Goal: Task Accomplishment & Management: Manage account settings

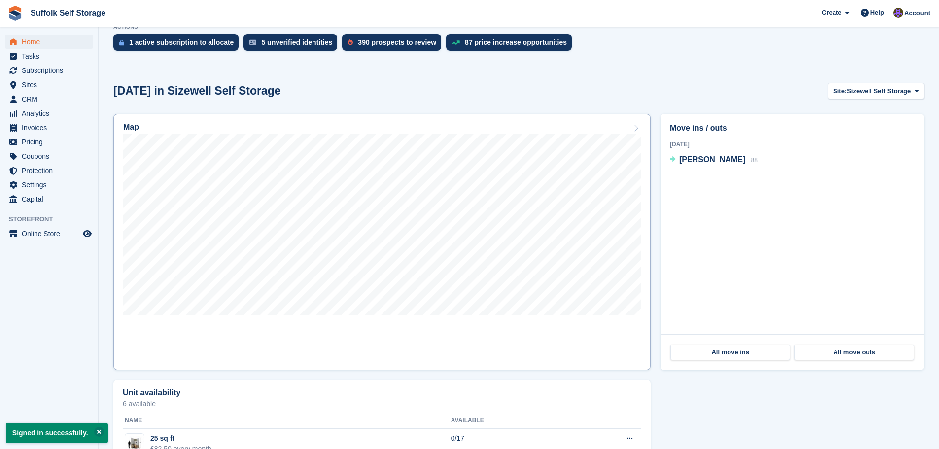
scroll to position [296, 0]
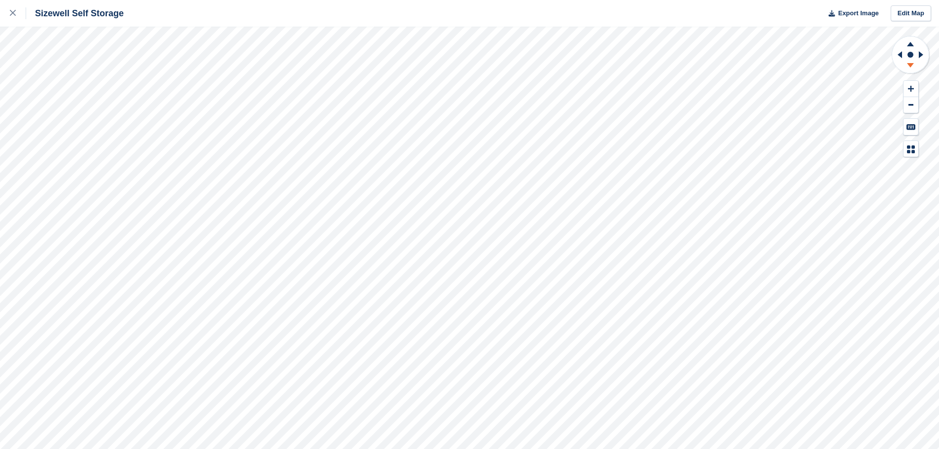
click at [913, 66] on icon at bounding box center [911, 67] width 26 height 12
click at [911, 45] on icon at bounding box center [910, 44] width 7 height 4
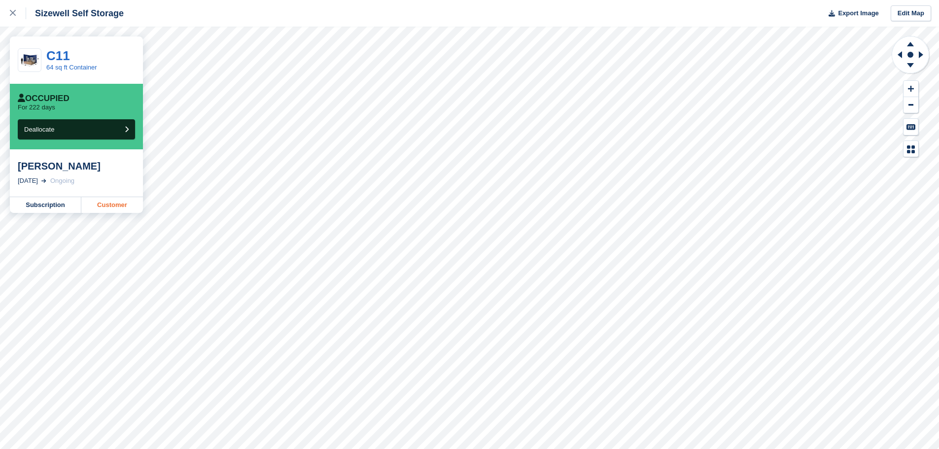
click at [117, 205] on link "Customer" at bounding box center [112, 205] width 62 height 16
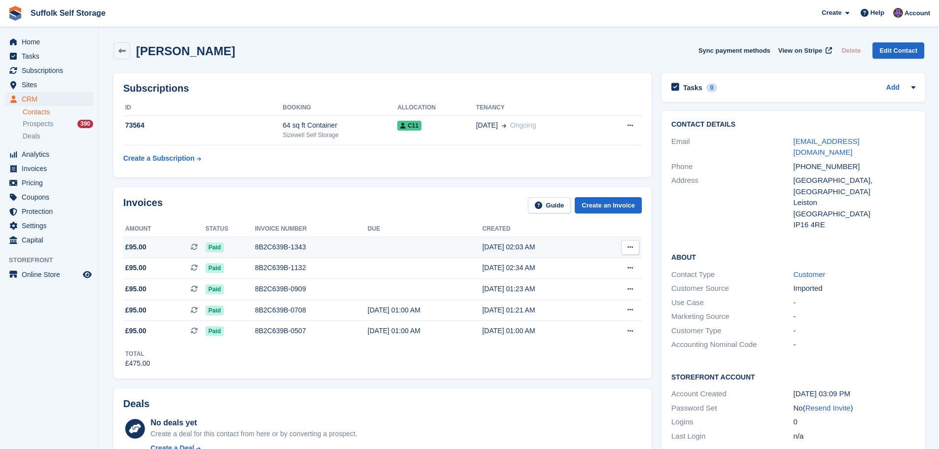
click at [344, 248] on div "8B2C639B-1343" at bounding box center [311, 247] width 113 height 10
click at [35, 41] on span "Home" at bounding box center [51, 42] width 59 height 14
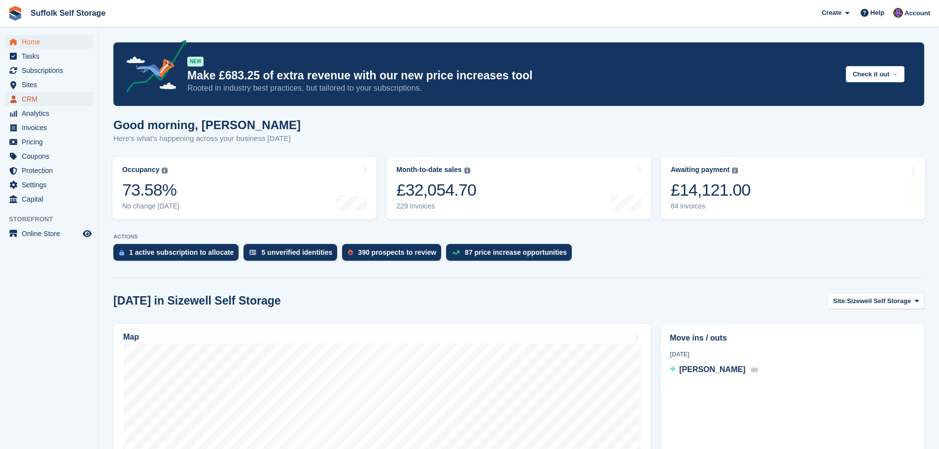
click at [33, 98] on span "CRM" at bounding box center [51, 99] width 59 height 14
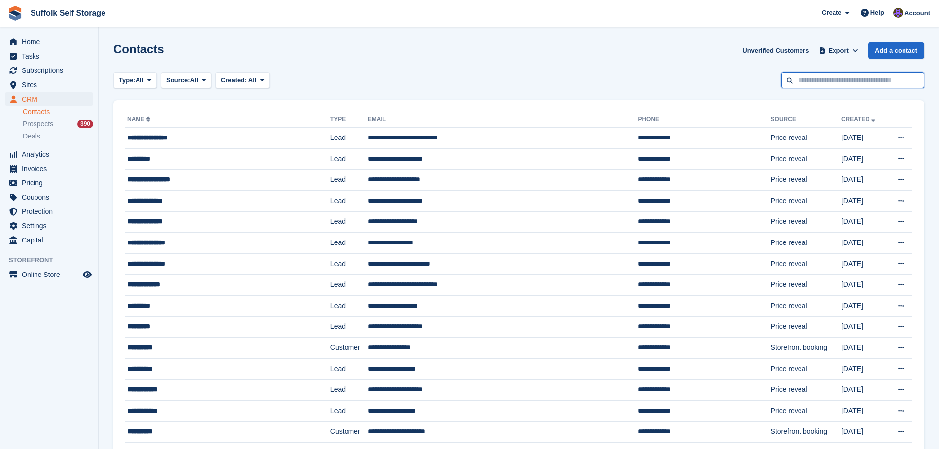
click at [885, 82] on input "text" at bounding box center [853, 80] width 143 height 16
type input "******"
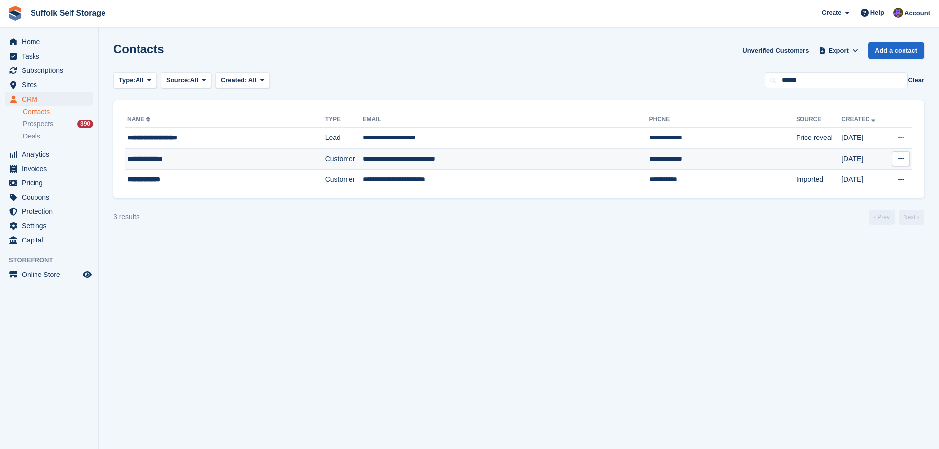
click at [649, 163] on td "**********" at bounding box center [722, 158] width 147 height 21
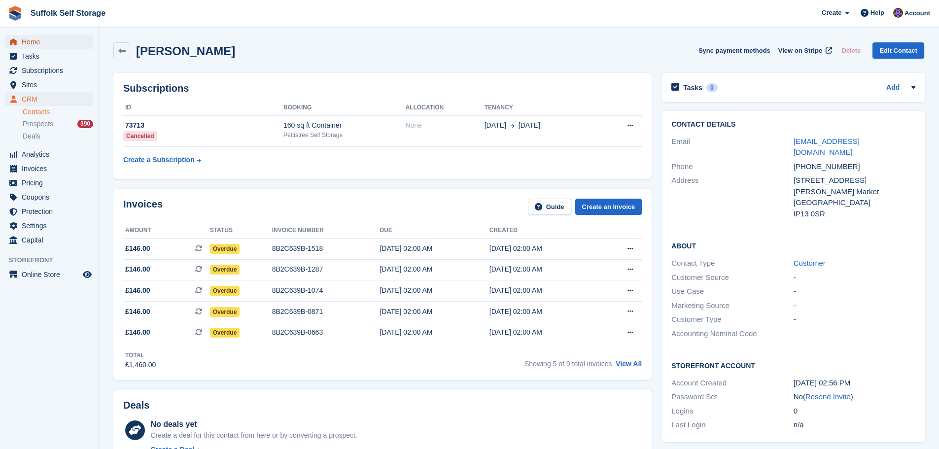
click at [33, 45] on span "Home" at bounding box center [51, 42] width 59 height 14
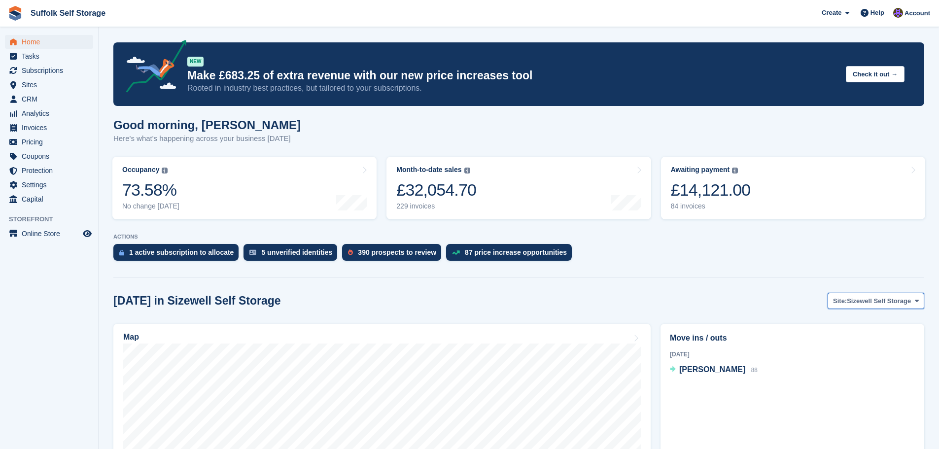
click at [852, 302] on span "Sizewell Self Storage" at bounding box center [879, 301] width 64 height 10
click at [854, 337] on link "Pettistree Self Storage" at bounding box center [871, 342] width 97 height 18
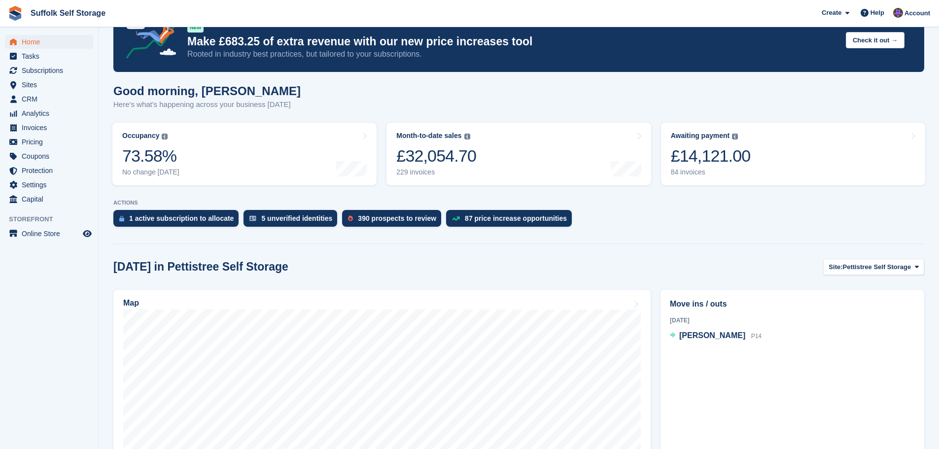
scroll to position [99, 0]
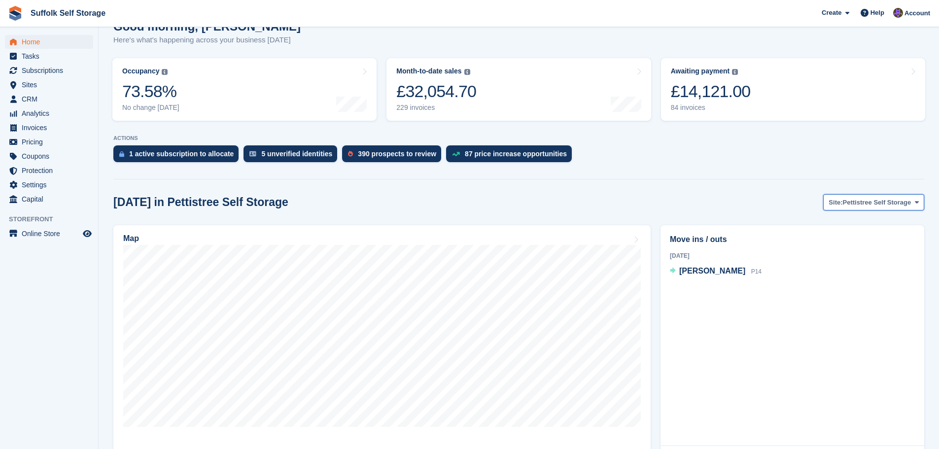
click at [864, 204] on span "Pettistree Self Storage" at bounding box center [877, 203] width 69 height 10
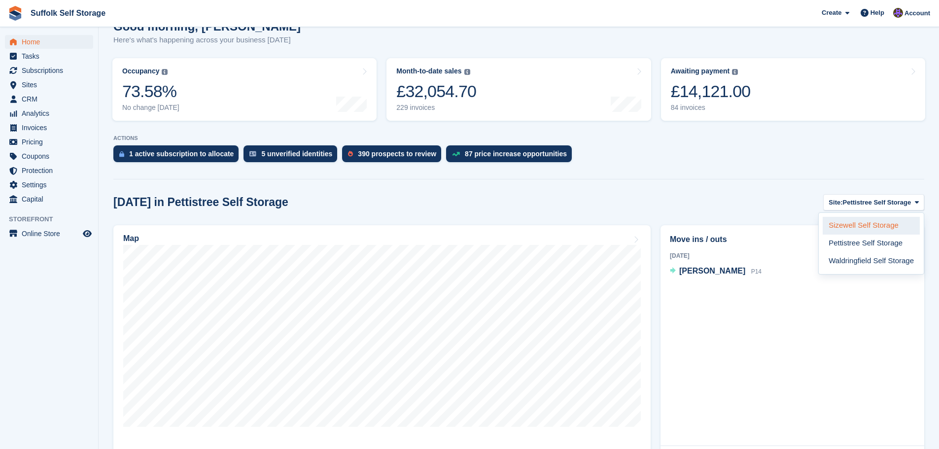
click at [853, 227] on link "Sizewell Self Storage" at bounding box center [871, 226] width 97 height 18
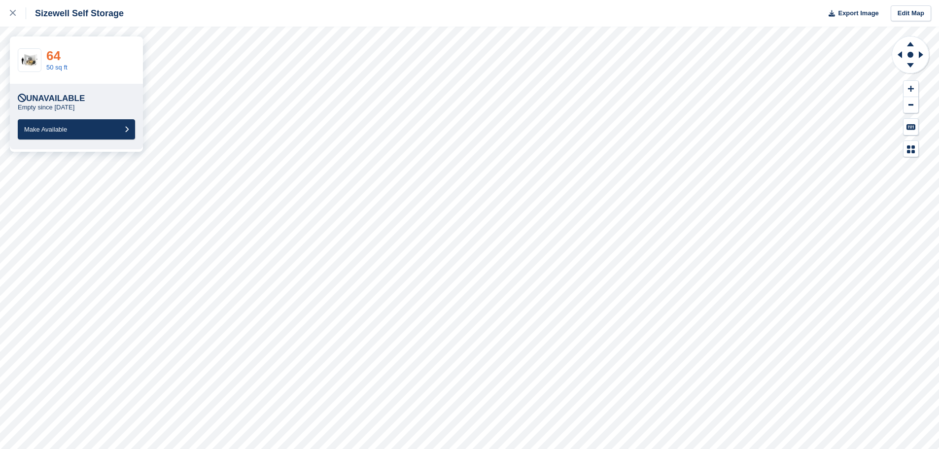
click at [51, 56] on link "64" at bounding box center [53, 55] width 14 height 15
click at [8, 11] on link at bounding box center [13, 13] width 26 height 27
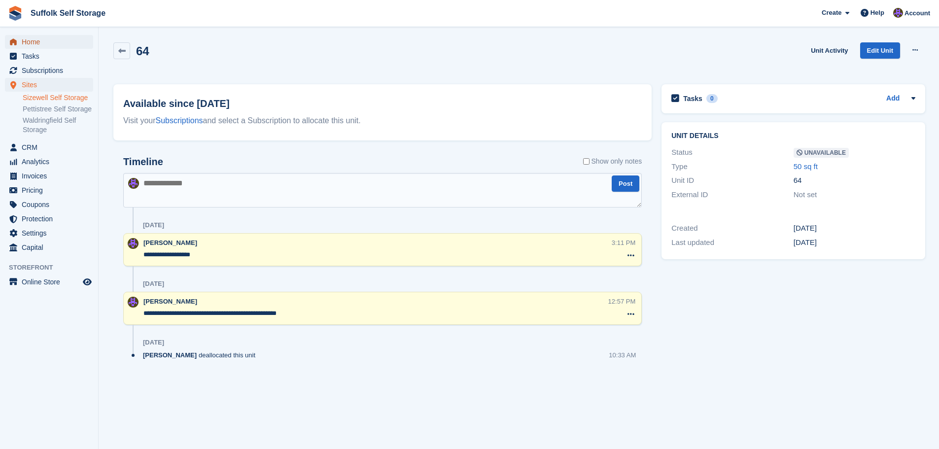
click at [29, 41] on span "Home" at bounding box center [51, 42] width 59 height 14
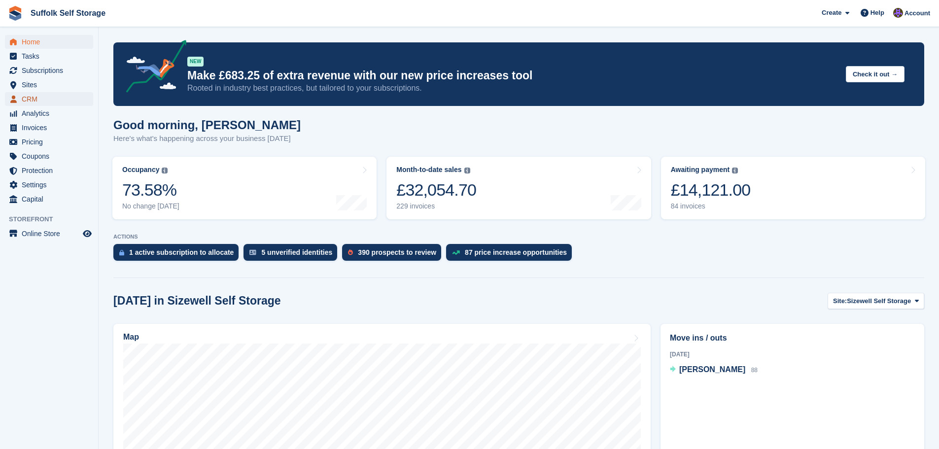
click at [33, 97] on span "CRM" at bounding box center [51, 99] width 59 height 14
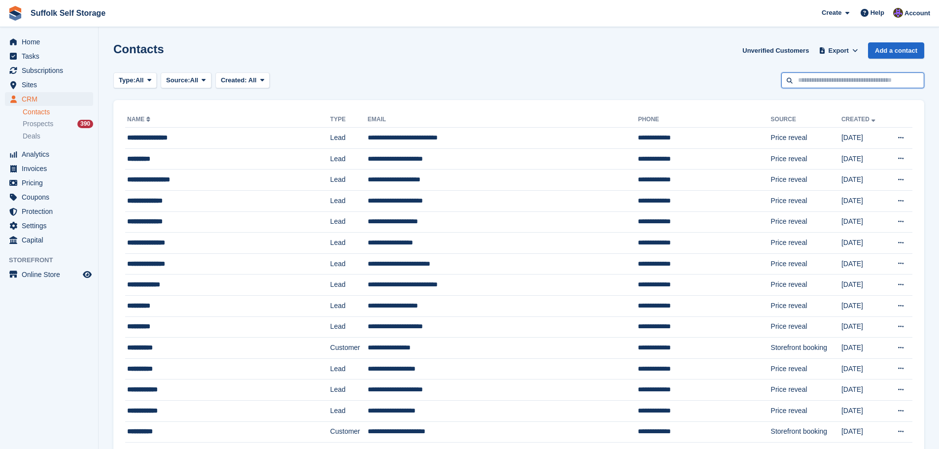
click at [837, 79] on input "text" at bounding box center [853, 80] width 143 height 16
type input "****"
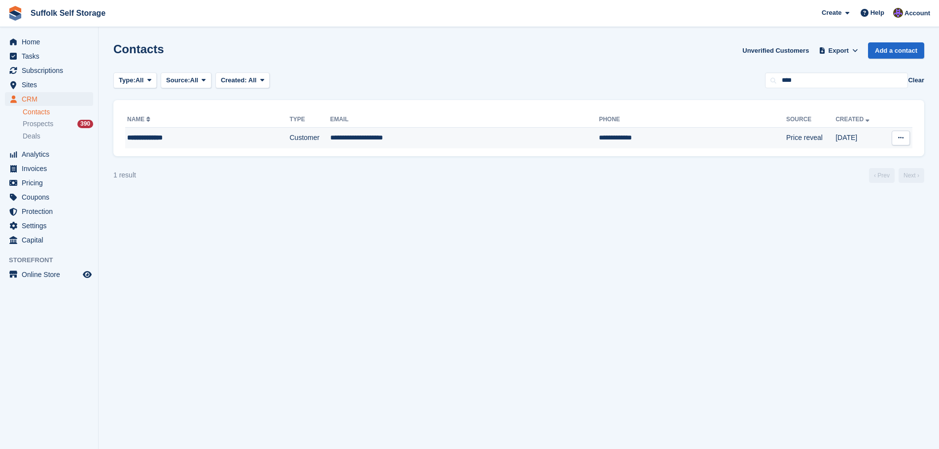
click at [413, 138] on td "**********" at bounding box center [464, 138] width 269 height 21
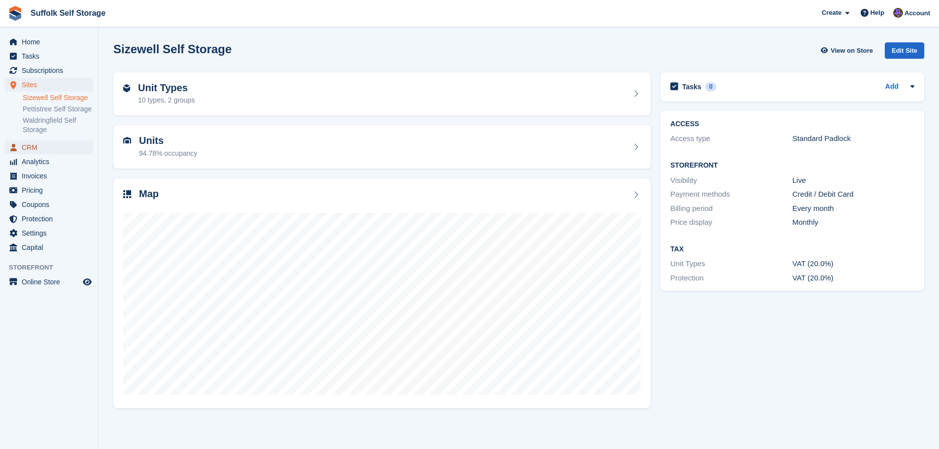
click at [34, 150] on span "CRM" at bounding box center [51, 148] width 59 height 14
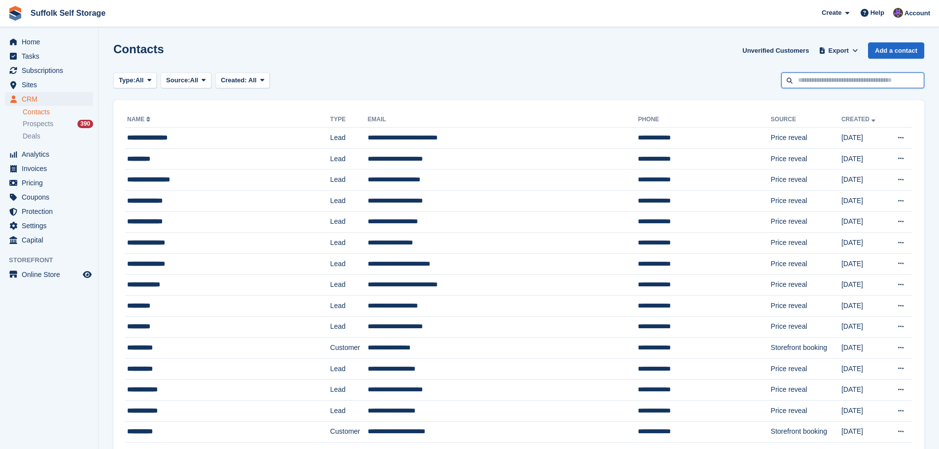
click at [865, 81] on input "text" at bounding box center [853, 80] width 143 height 16
type input "****"
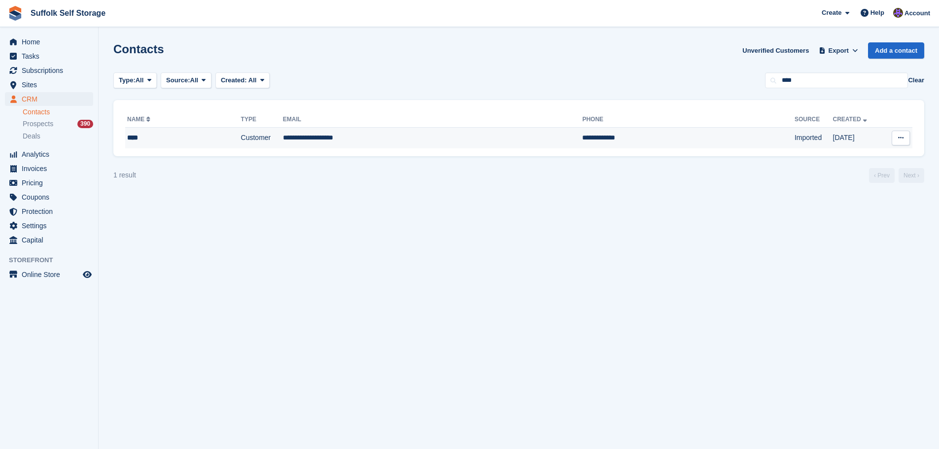
click at [386, 139] on td "**********" at bounding box center [433, 138] width 300 height 21
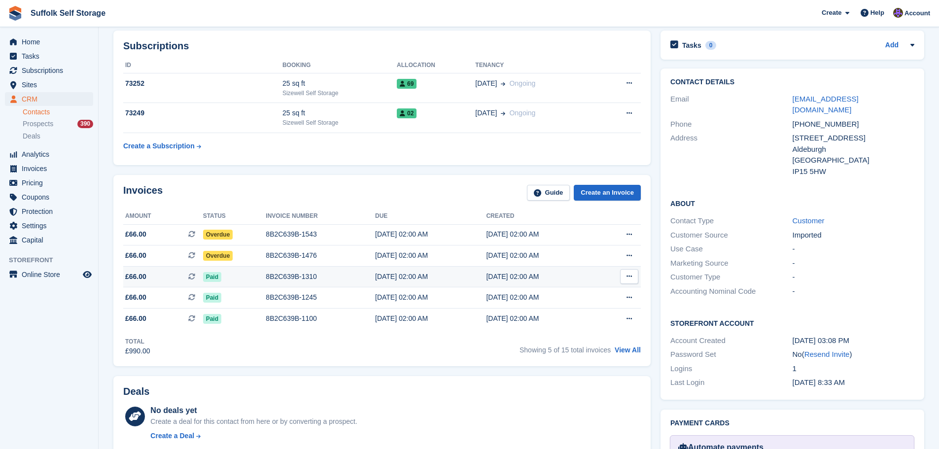
scroll to position [148, 0]
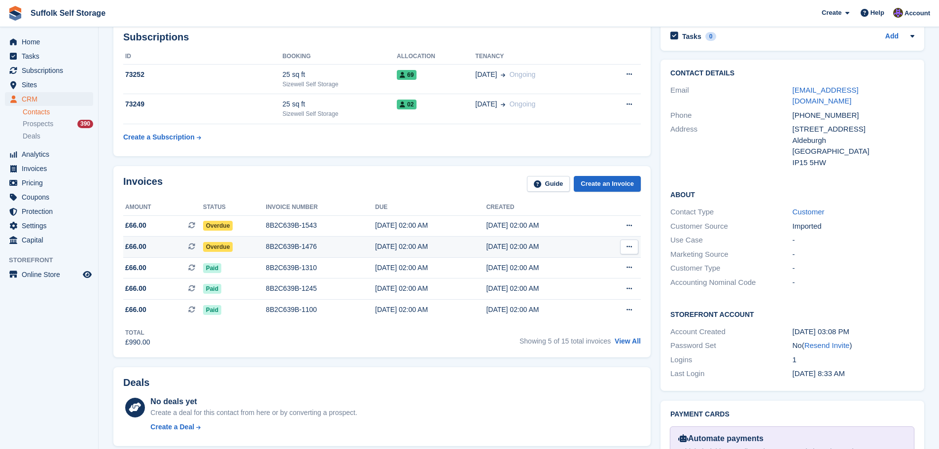
click at [214, 247] on span "Overdue" at bounding box center [218, 247] width 30 height 10
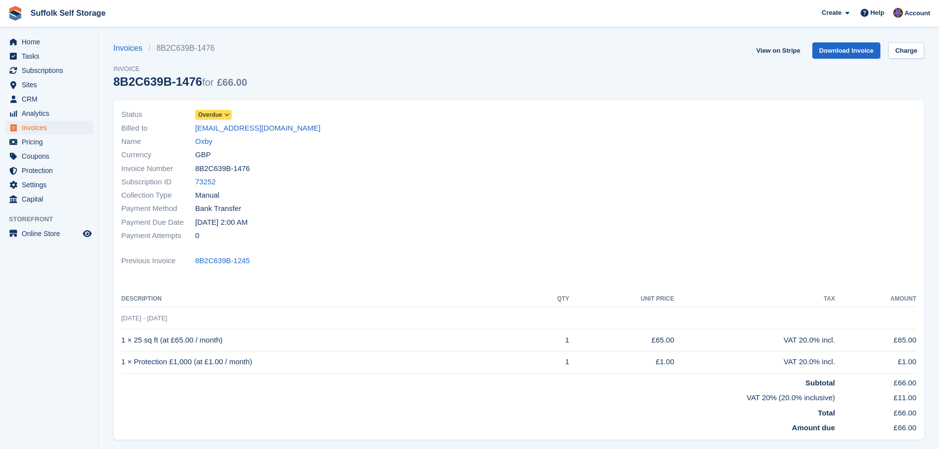
click at [221, 113] on span "Overdue" at bounding box center [210, 114] width 24 height 9
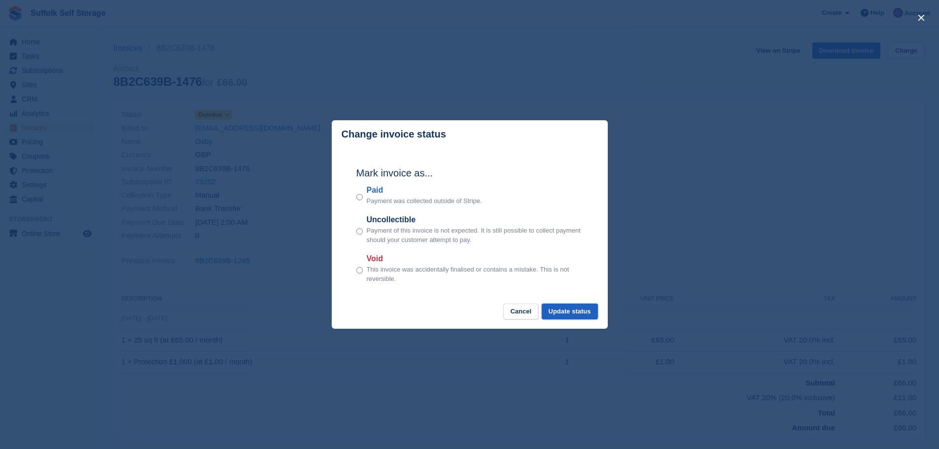
click at [575, 309] on button "Update status" at bounding box center [570, 312] width 56 height 16
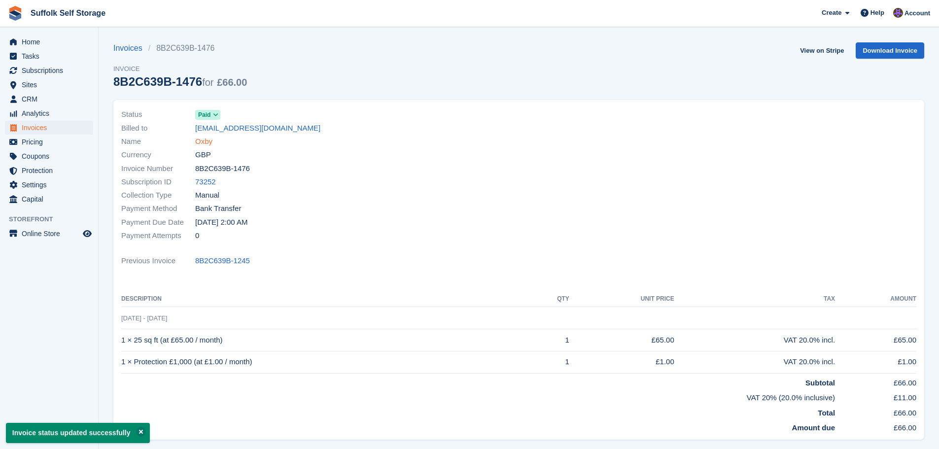
click at [203, 143] on link "Oxby" at bounding box center [203, 141] width 17 height 11
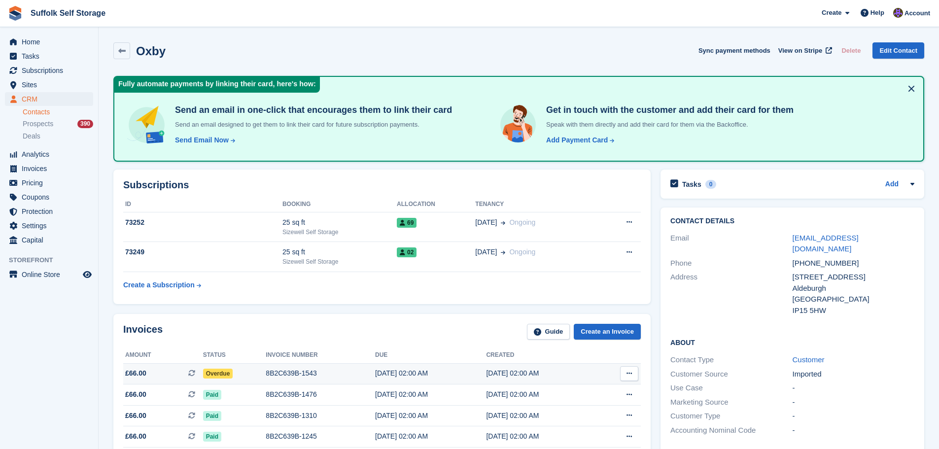
click at [220, 373] on span "Overdue" at bounding box center [218, 374] width 30 height 10
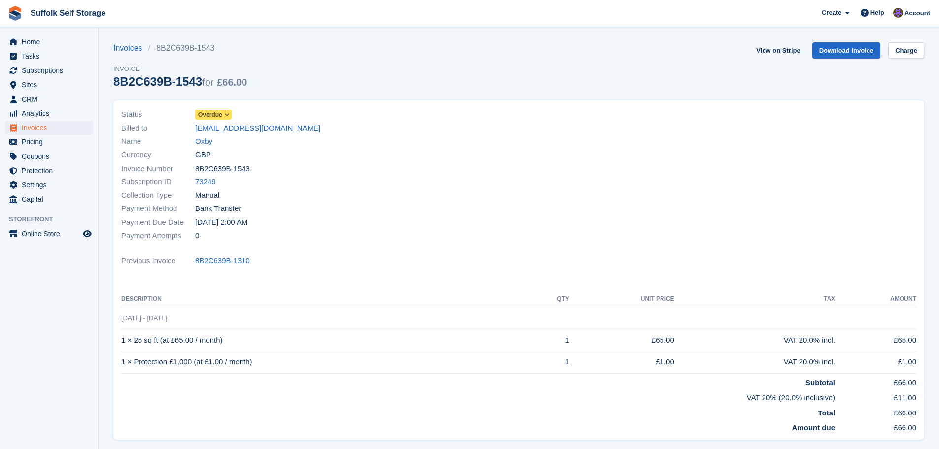
click at [215, 112] on span "Overdue" at bounding box center [210, 114] width 24 height 9
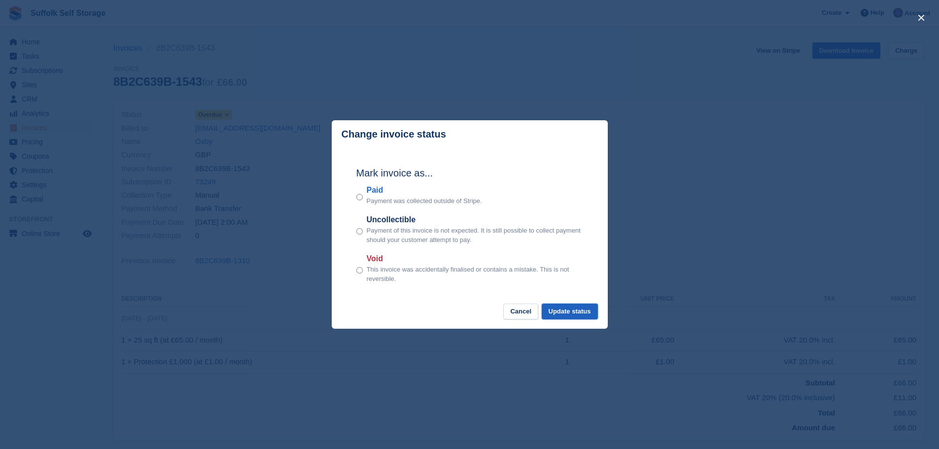
click at [581, 310] on button "Update status" at bounding box center [570, 312] width 56 height 16
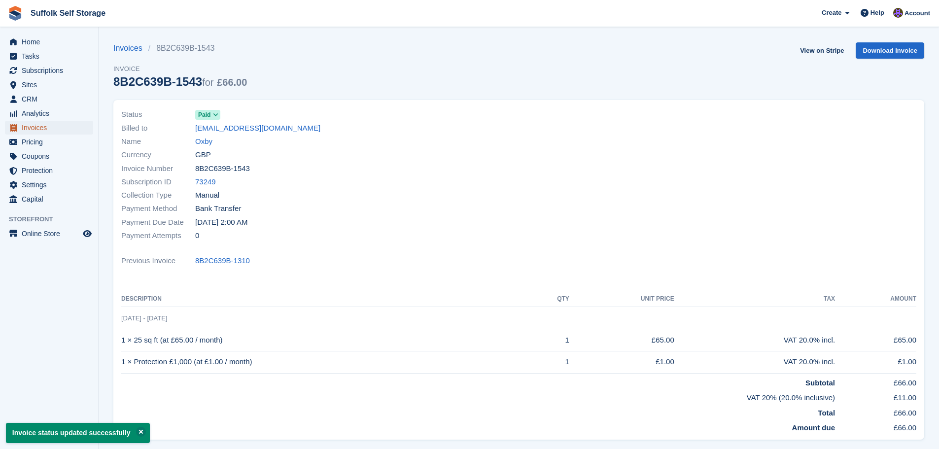
click at [30, 129] on span "Invoices" at bounding box center [51, 128] width 59 height 14
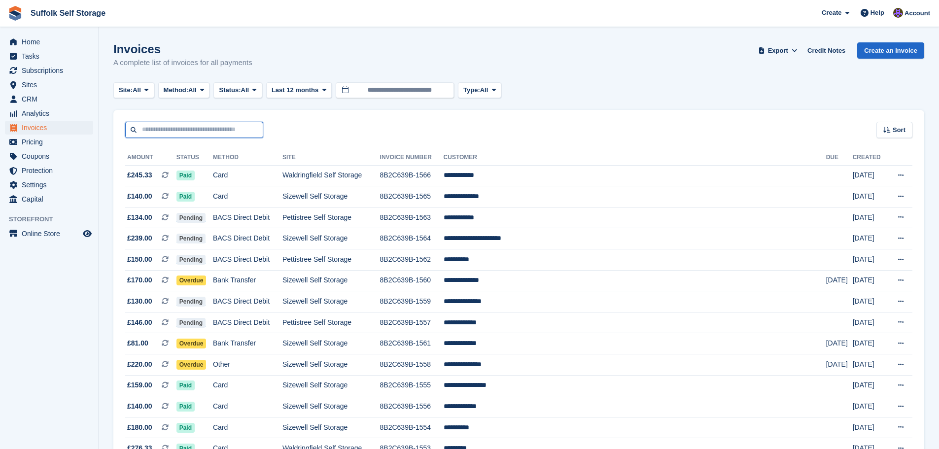
click at [209, 129] on input "text" at bounding box center [194, 130] width 138 height 16
type input "***"
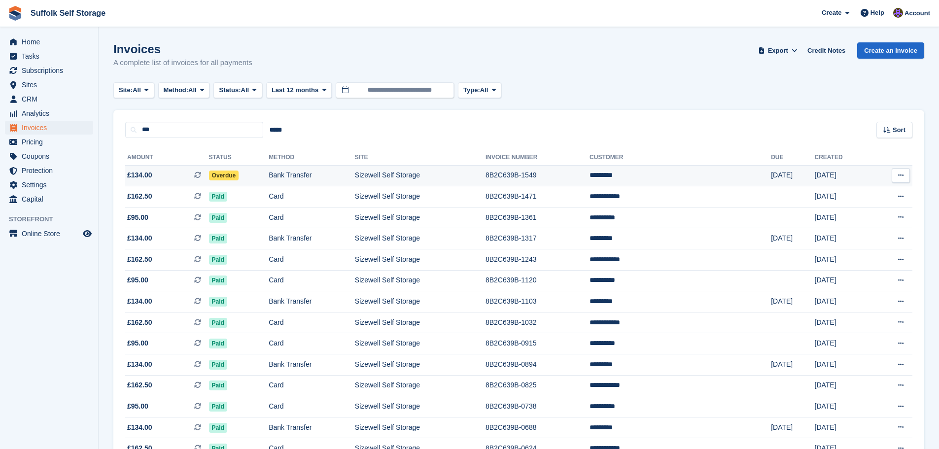
click at [233, 175] on span "Overdue" at bounding box center [224, 176] width 30 height 10
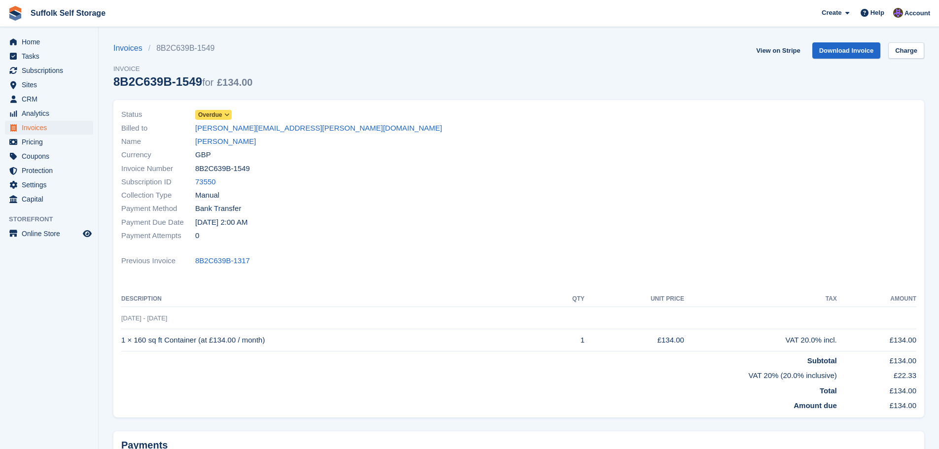
click at [217, 118] on span "Overdue" at bounding box center [210, 114] width 24 height 9
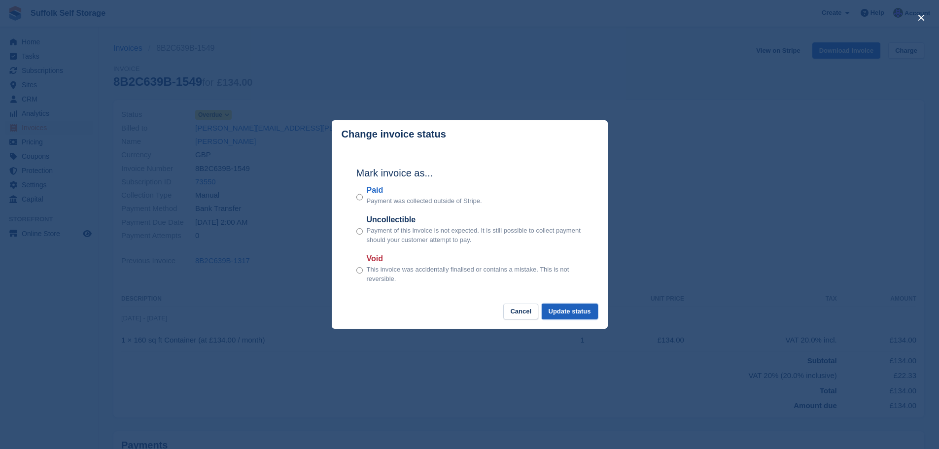
click at [570, 315] on button "Update status" at bounding box center [570, 312] width 56 height 16
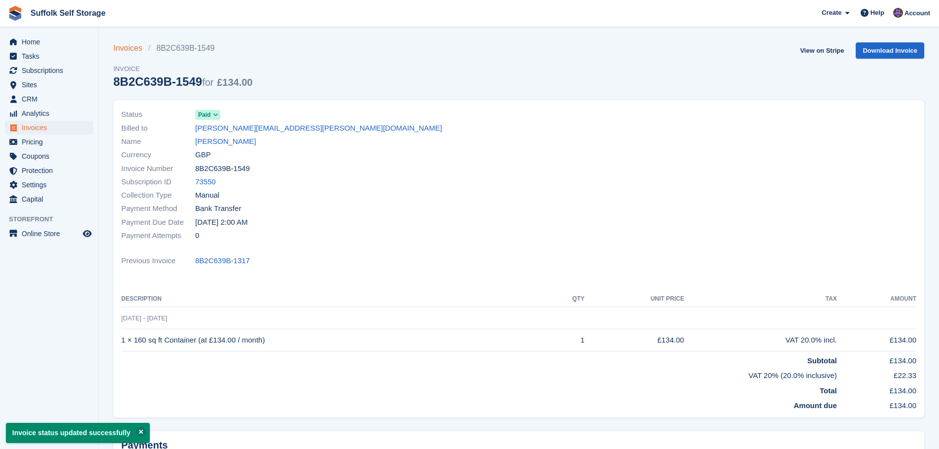
click at [125, 49] on link "Invoices" at bounding box center [130, 48] width 35 height 12
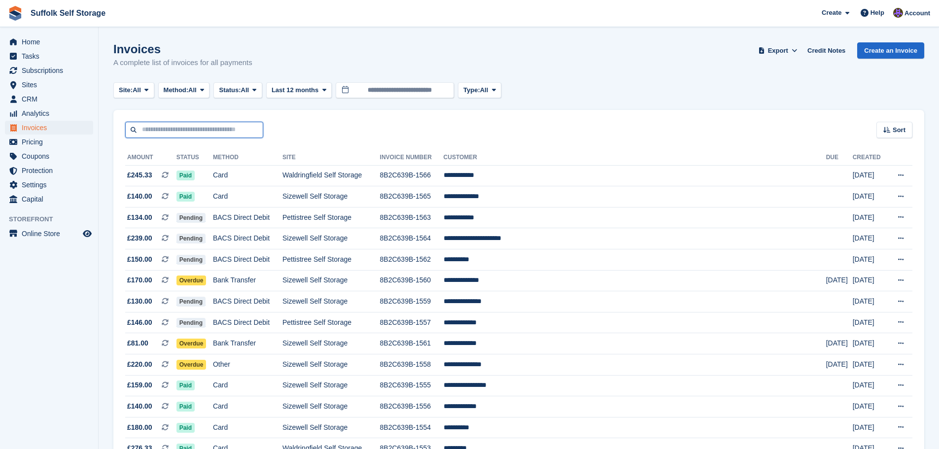
click at [224, 131] on input "text" at bounding box center [194, 130] width 138 height 16
type input "****"
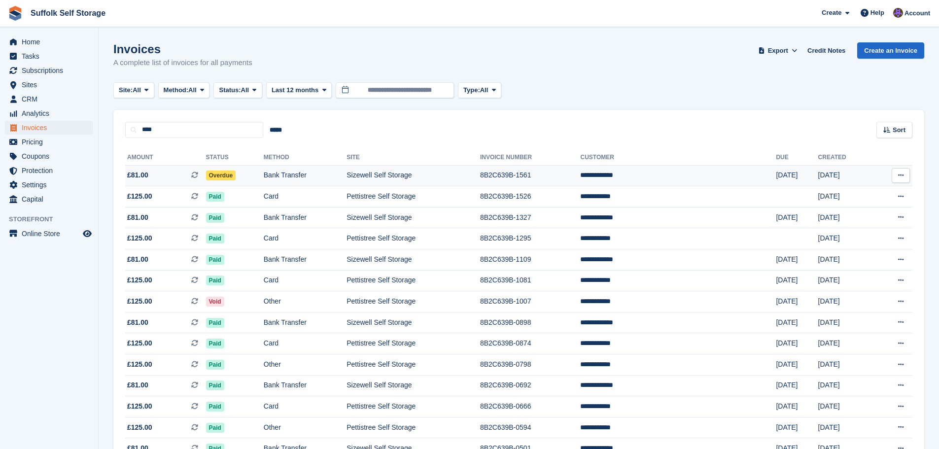
click at [236, 176] on span "Overdue" at bounding box center [221, 176] width 30 height 10
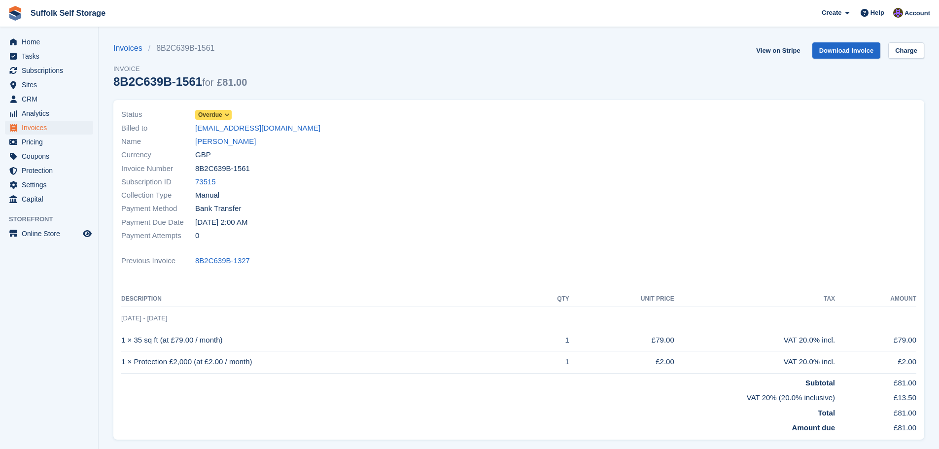
click at [223, 114] on span at bounding box center [227, 115] width 8 height 8
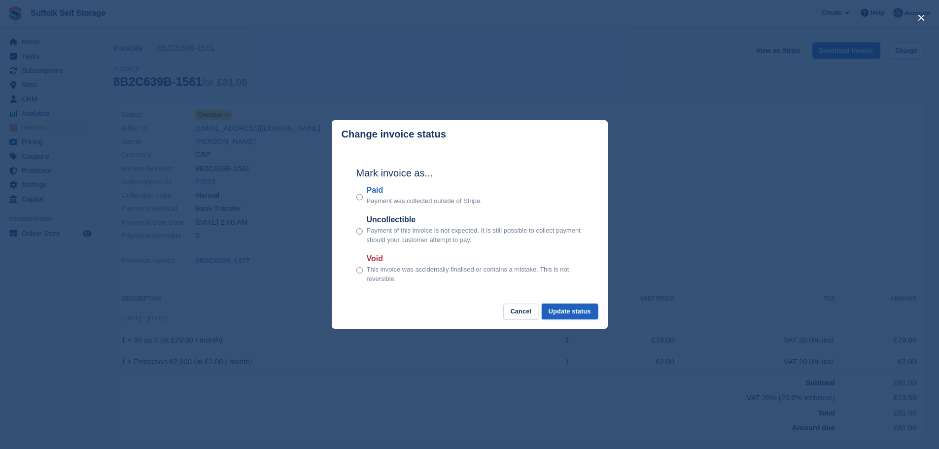
click at [564, 312] on button "Update status" at bounding box center [570, 312] width 56 height 16
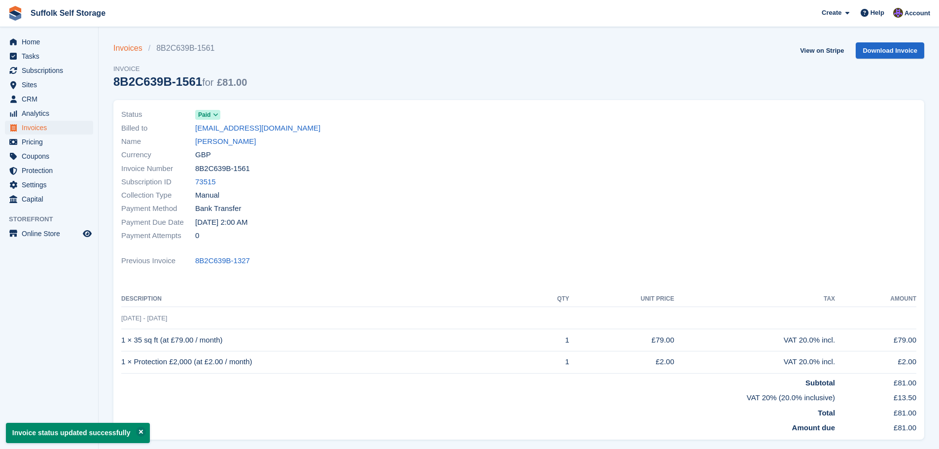
click at [134, 48] on link "Invoices" at bounding box center [130, 48] width 35 height 12
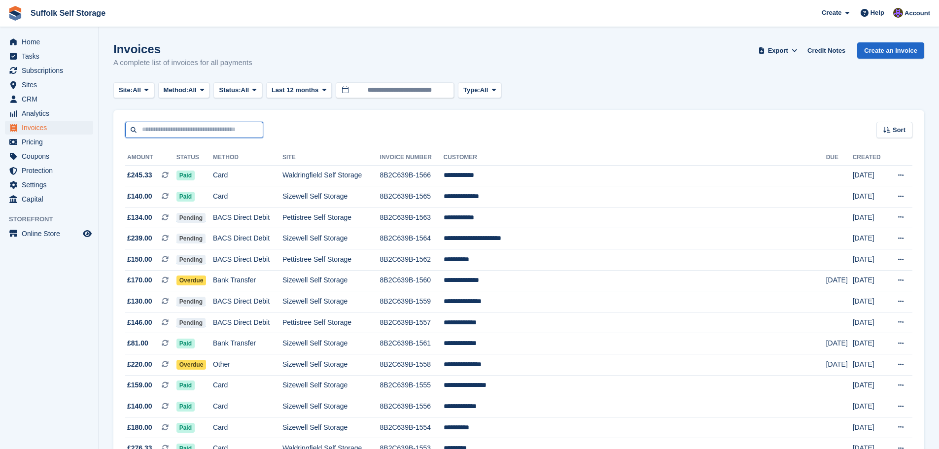
click at [228, 130] on input "text" at bounding box center [194, 130] width 138 height 16
type input "****"
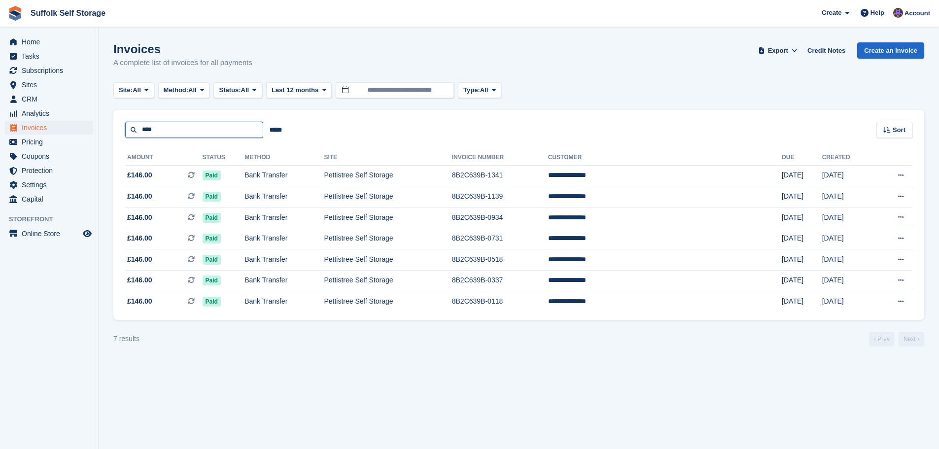
drag, startPoint x: 159, startPoint y: 129, endPoint x: 112, endPoint y: 128, distance: 46.4
click at [112, 128] on section "Invoices A complete list of invoices for all payments Export Export Invoices Ex…" at bounding box center [519, 224] width 841 height 449
type input "***"
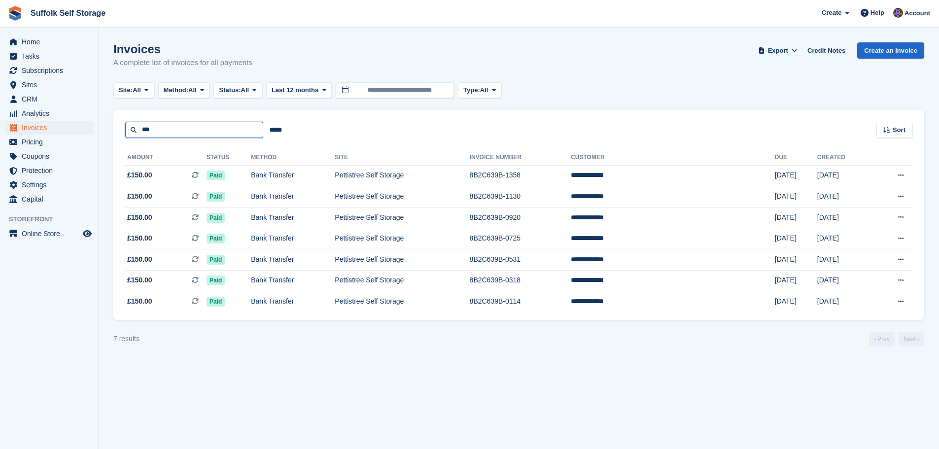
drag, startPoint x: 189, startPoint y: 129, endPoint x: 103, endPoint y: 127, distance: 86.3
click at [103, 127] on section "Invoices A complete list of invoices for all payments Export Export Invoices Ex…" at bounding box center [519, 224] width 841 height 449
type input "****"
drag, startPoint x: 179, startPoint y: 133, endPoint x: 89, endPoint y: 131, distance: 90.7
click at [89, 131] on div "Home Tasks Subscriptions Subscriptions Subscriptions Contracts Price increases …" at bounding box center [469, 224] width 939 height 449
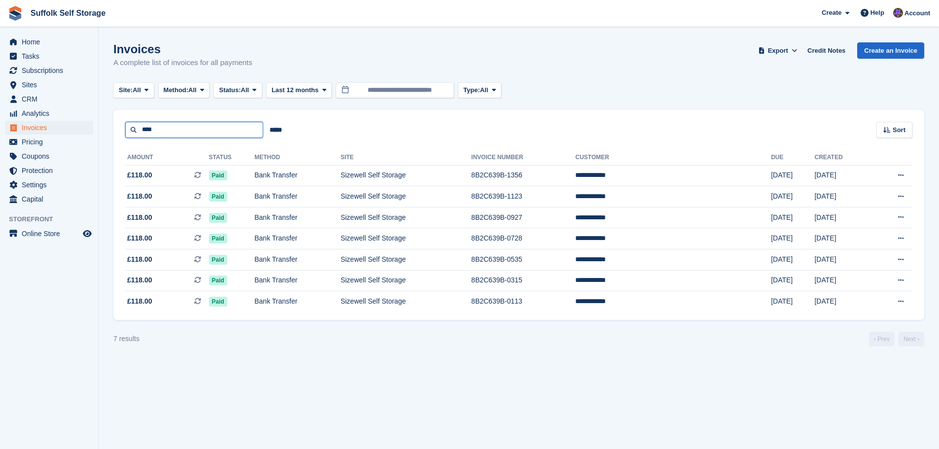
type input "****"
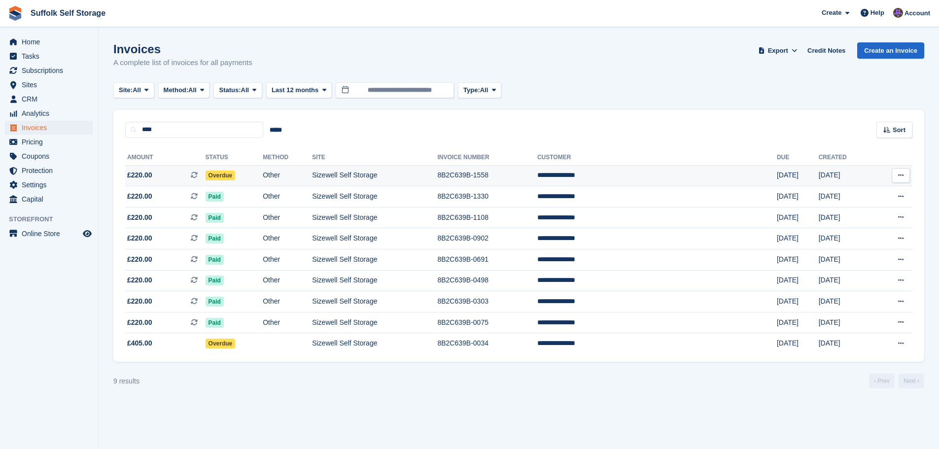
click at [236, 176] on span "Overdue" at bounding box center [221, 176] width 30 height 10
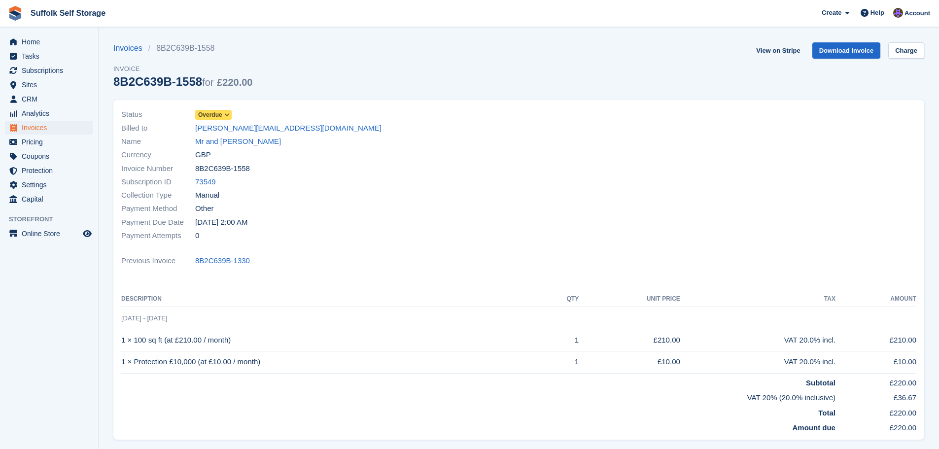
click at [216, 117] on span "Overdue" at bounding box center [210, 114] width 24 height 9
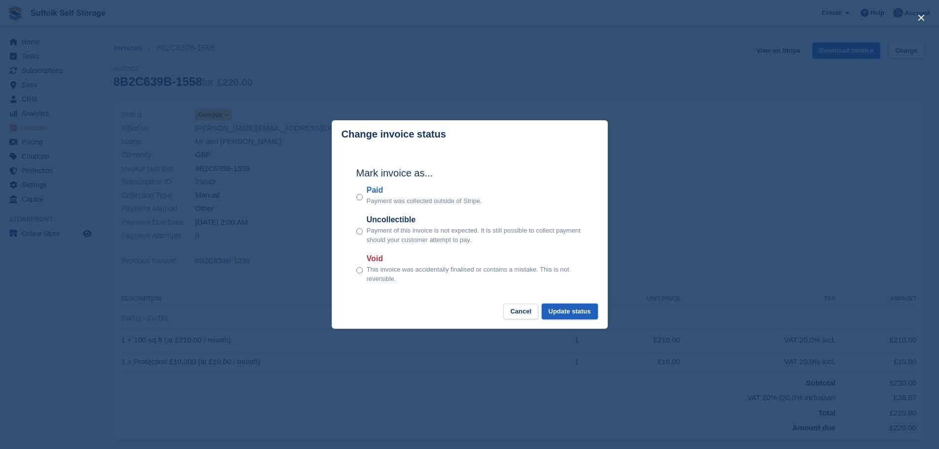
click at [575, 310] on button "Update status" at bounding box center [570, 312] width 56 height 16
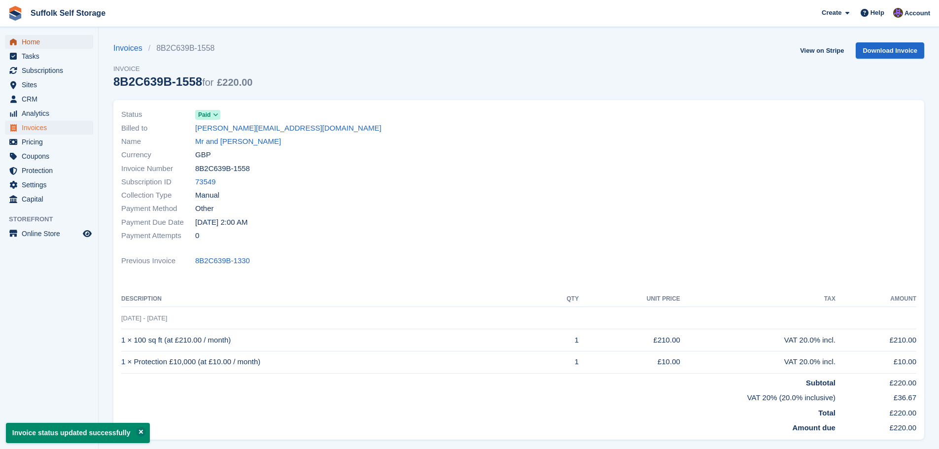
click at [38, 43] on span "Home" at bounding box center [51, 42] width 59 height 14
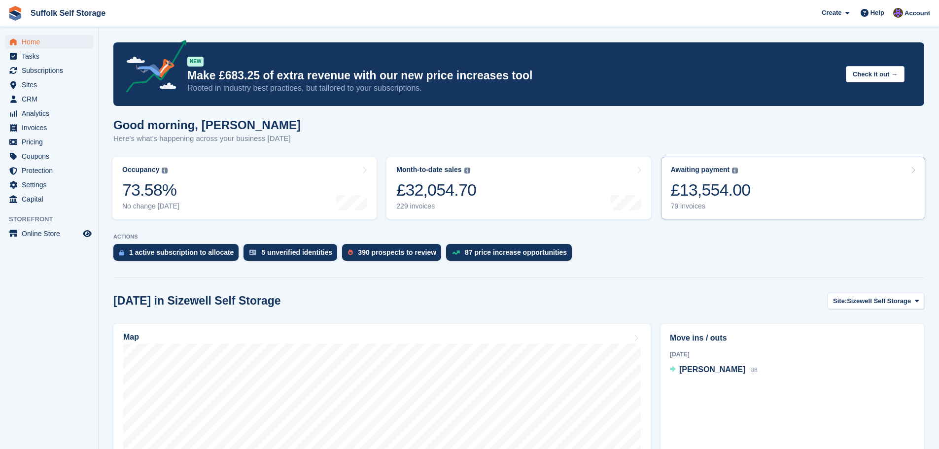
click at [731, 192] on div "£13,554.00" at bounding box center [711, 190] width 80 height 20
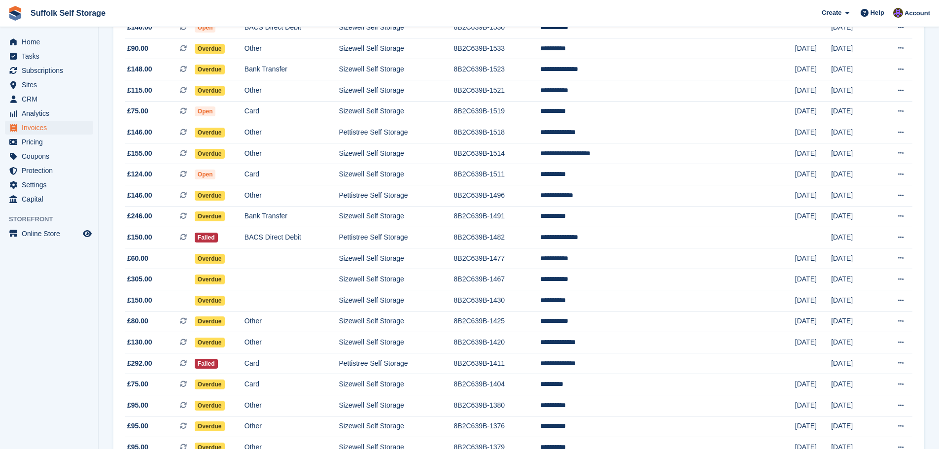
scroll to position [394, 0]
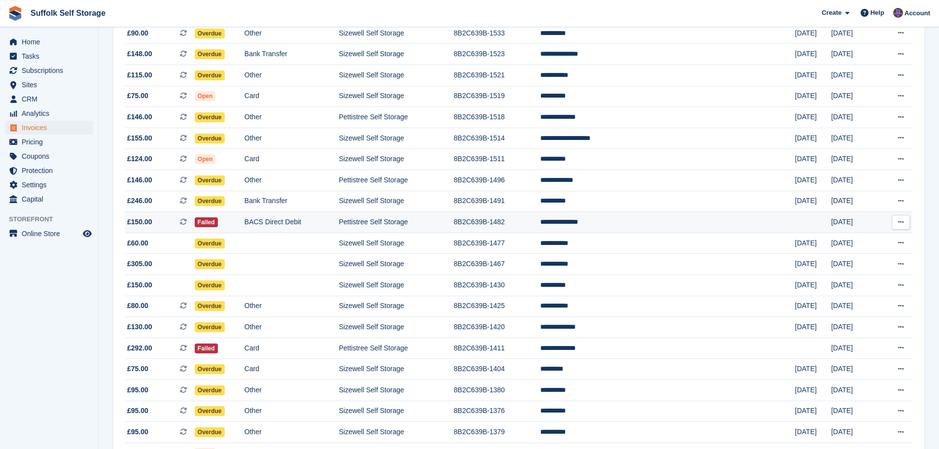
click at [299, 225] on td "BACS Direct Debit" at bounding box center [292, 222] width 95 height 21
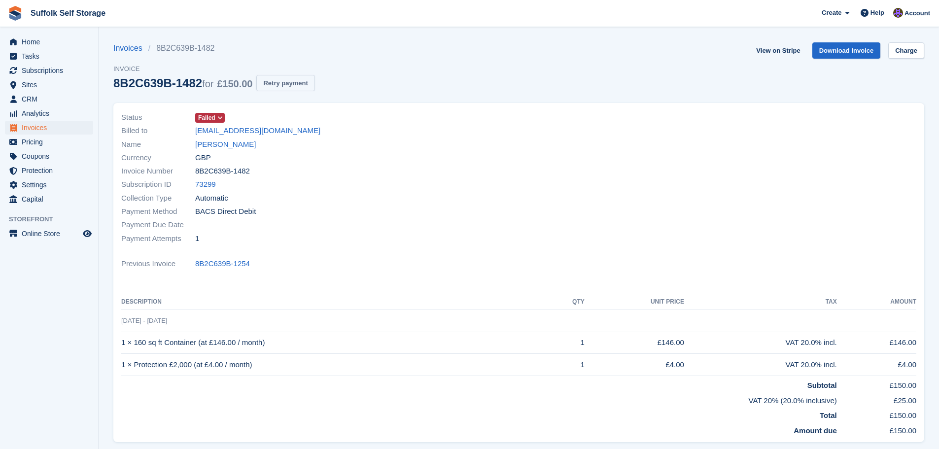
click at [287, 86] on button "Retry payment" at bounding box center [285, 83] width 58 height 16
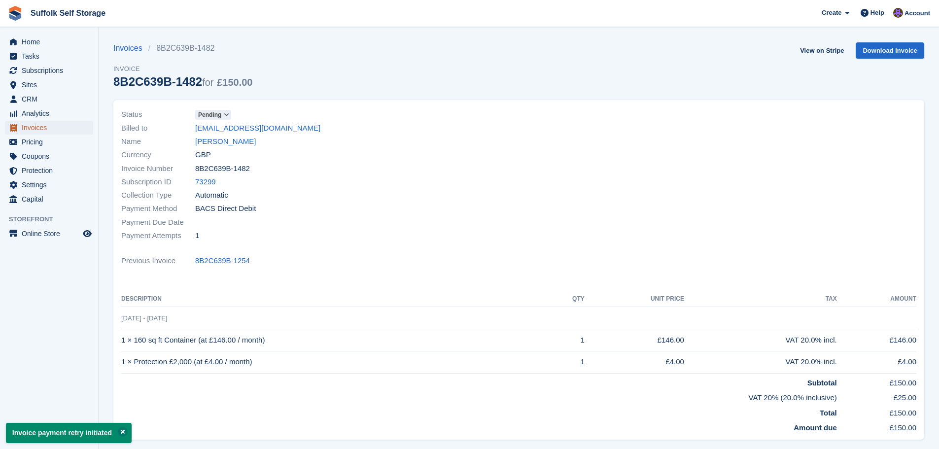
click at [34, 129] on span "Invoices" at bounding box center [51, 128] width 59 height 14
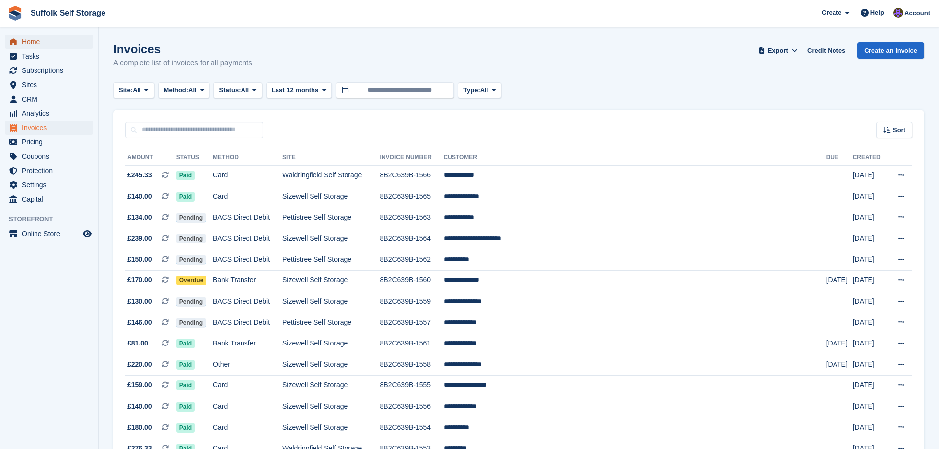
click at [42, 40] on span "Home" at bounding box center [51, 42] width 59 height 14
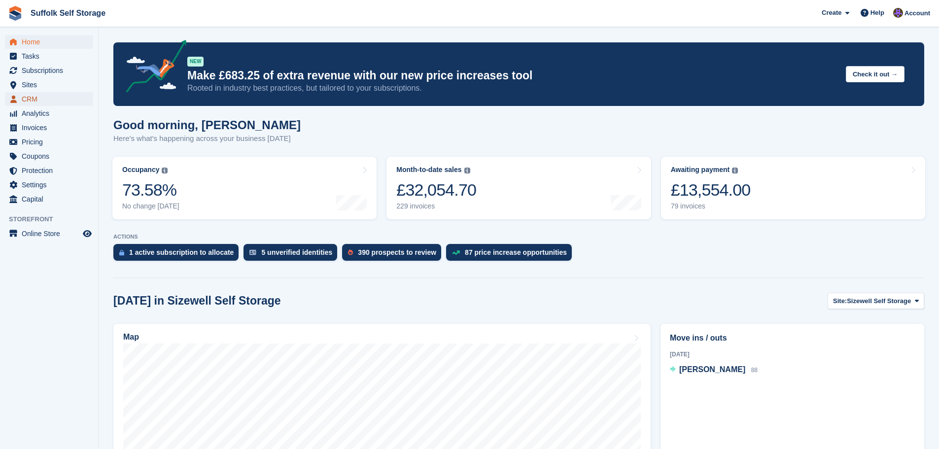
click at [31, 102] on span "CRM" at bounding box center [51, 99] width 59 height 14
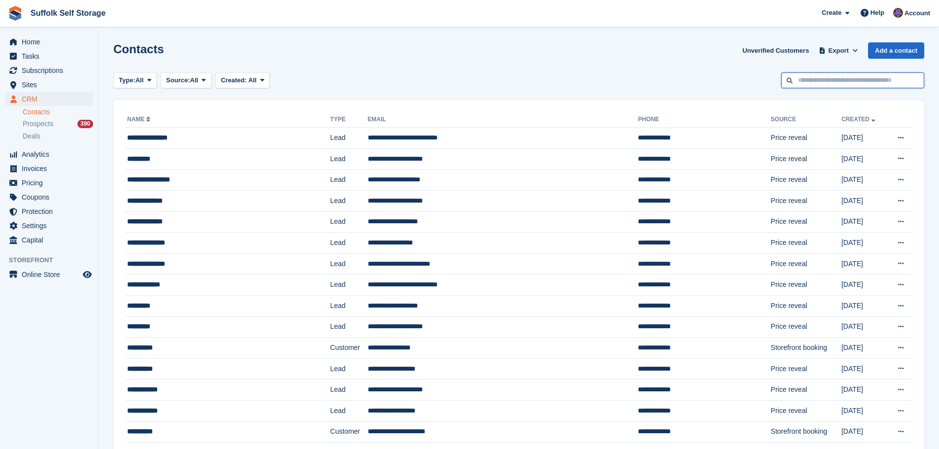
click at [817, 80] on input "text" at bounding box center [853, 80] width 143 height 16
type input "*****"
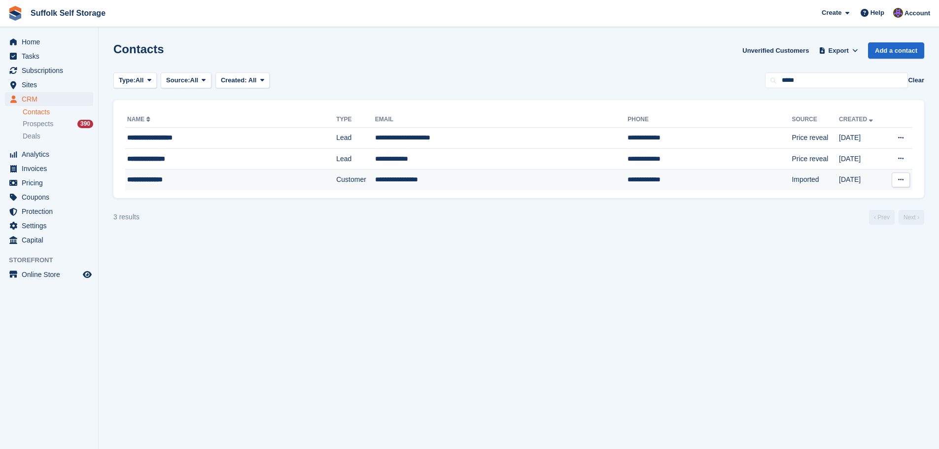
click at [487, 178] on td "**********" at bounding box center [501, 180] width 253 height 21
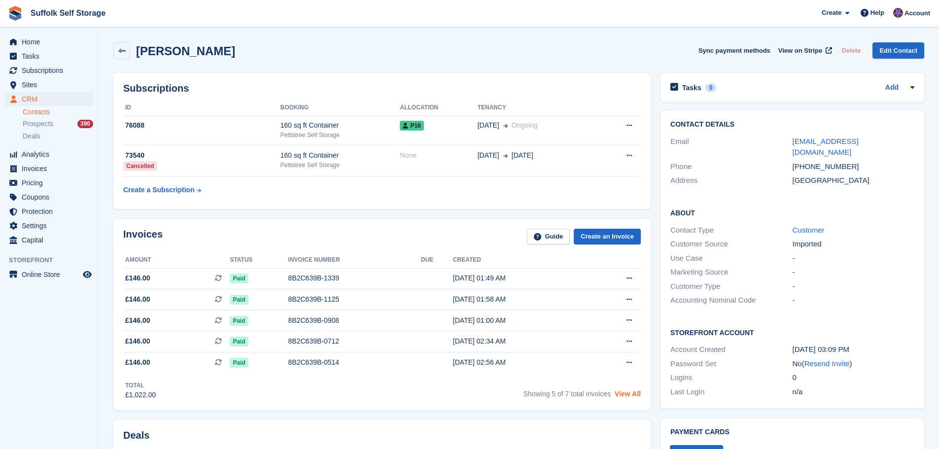
click at [632, 393] on link "View All" at bounding box center [628, 394] width 26 height 8
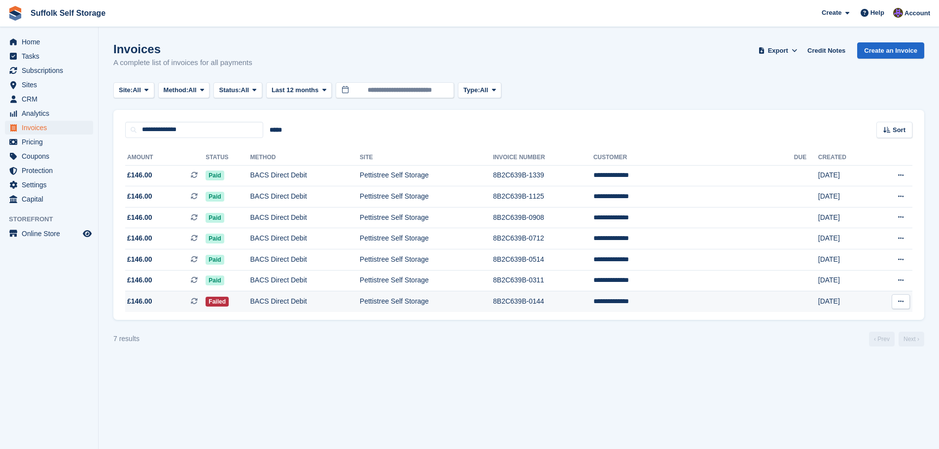
click at [360, 302] on td "BACS Direct Debit" at bounding box center [304, 301] width 109 height 21
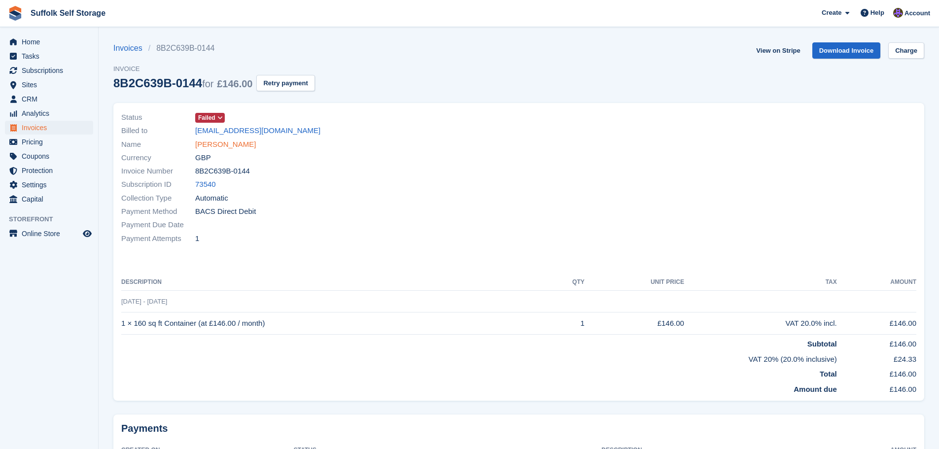
click at [218, 146] on link "[PERSON_NAME]" at bounding box center [225, 144] width 61 height 11
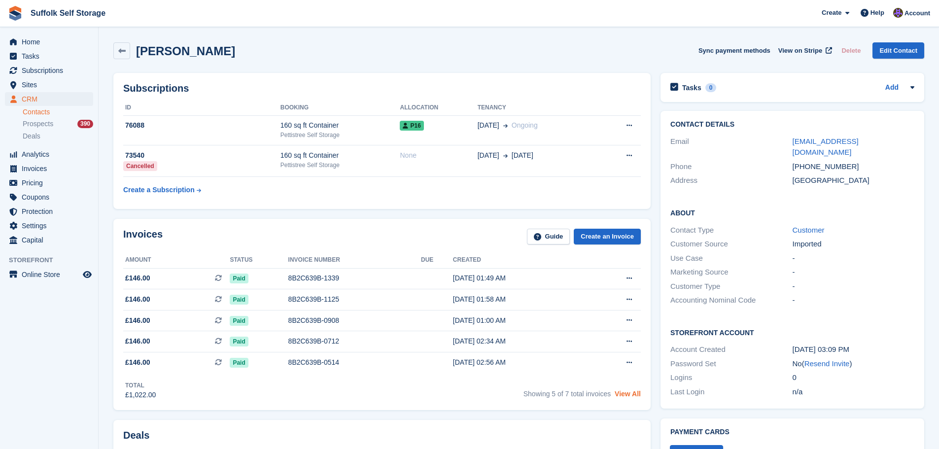
click at [632, 395] on link "View All" at bounding box center [628, 394] width 26 height 8
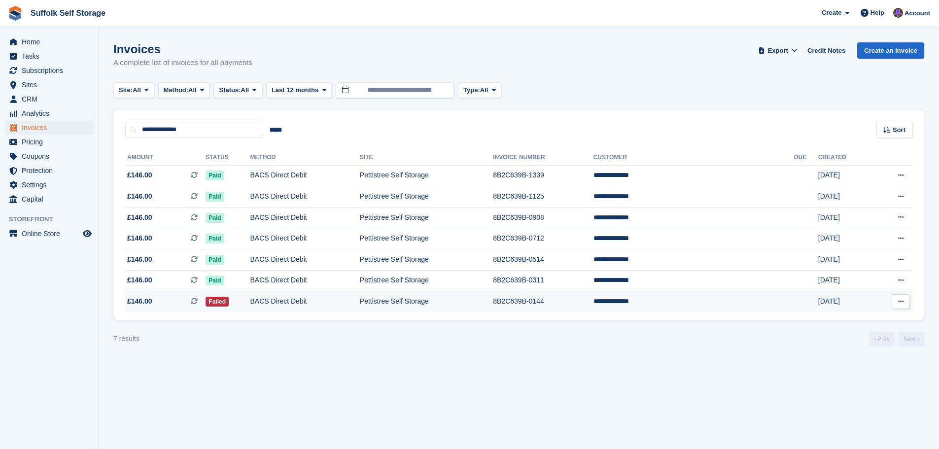
click at [489, 305] on td "Pettistree Self Storage" at bounding box center [426, 301] width 133 height 21
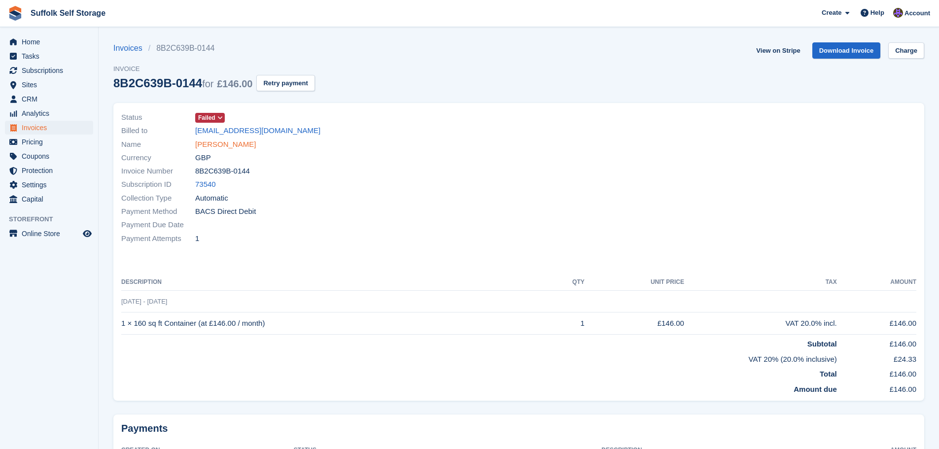
click at [218, 144] on link "[PERSON_NAME]" at bounding box center [225, 144] width 61 height 11
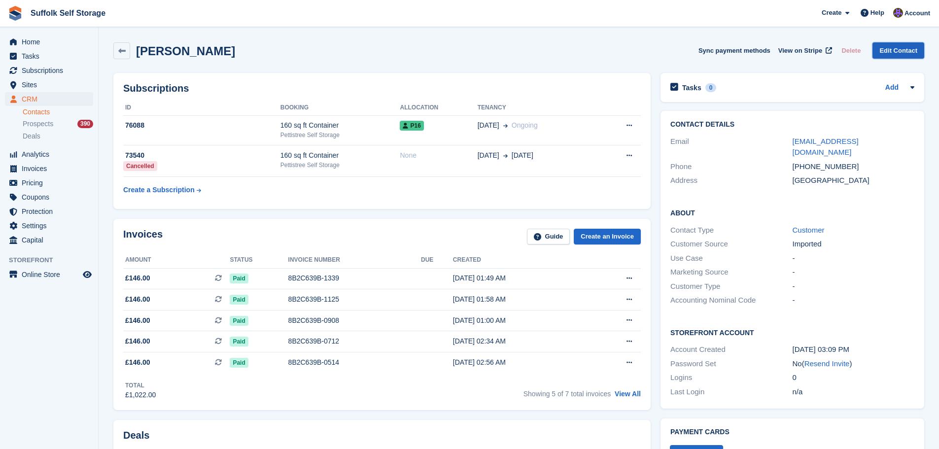
click at [896, 51] on link "Edit Contact" at bounding box center [899, 50] width 52 height 16
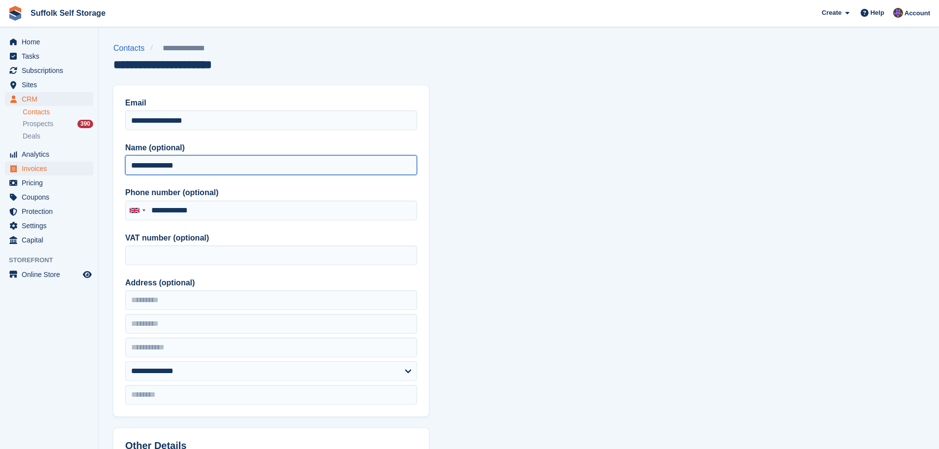
drag, startPoint x: 198, startPoint y: 169, endPoint x: 51, endPoint y: 171, distance: 146.9
click at [54, 171] on div "Home Tasks Subscriptions Subscriptions Subscriptions Contracts Price increases …" at bounding box center [469, 420] width 939 height 840
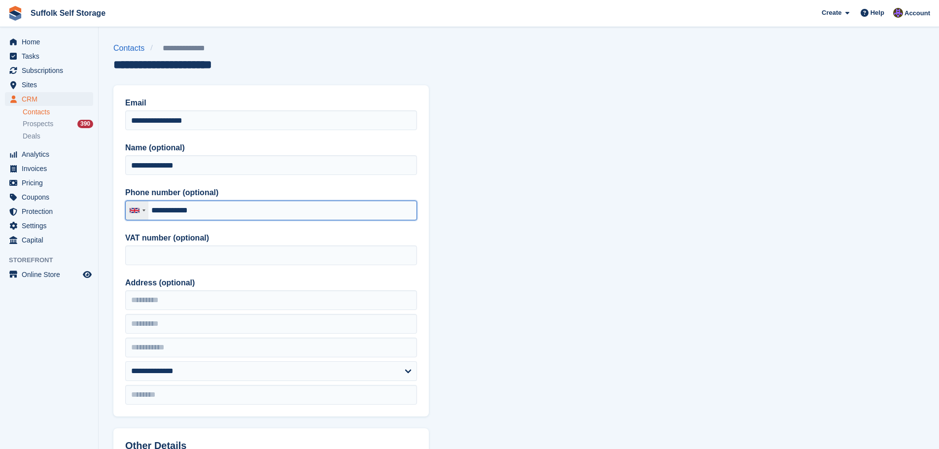
drag, startPoint x: 219, startPoint y: 213, endPoint x: 128, endPoint y: 215, distance: 91.7
click at [128, 215] on div "United Kingdom +44 Afghanistan (‫افغانستان‬‎) +93 Albania (Shqipëri) +355 Alger…" at bounding box center [271, 211] width 292 height 20
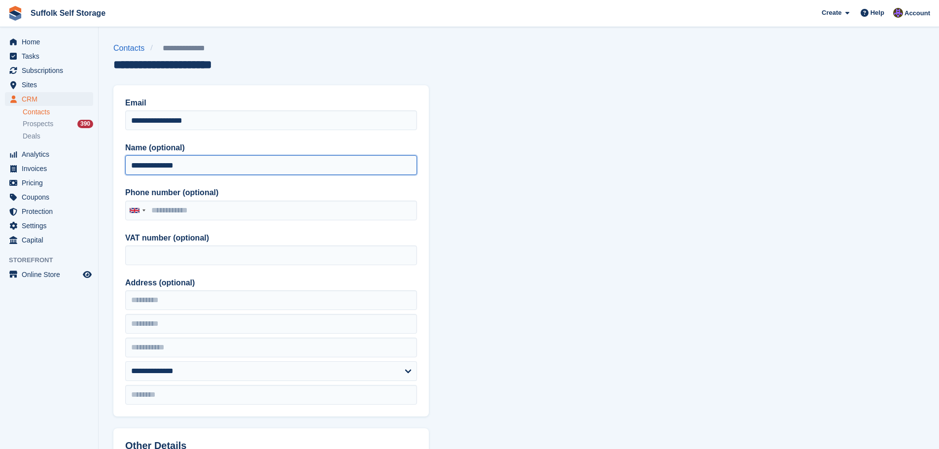
drag, startPoint x: 190, startPoint y: 164, endPoint x: 96, endPoint y: 174, distance: 94.6
click at [96, 174] on div "Home Tasks Subscriptions Subscriptions Subscriptions Contracts Price increases …" at bounding box center [469, 420] width 939 height 840
type input "*"
type input "**********"
click at [604, 180] on section "**********" at bounding box center [519, 420] width 841 height 840
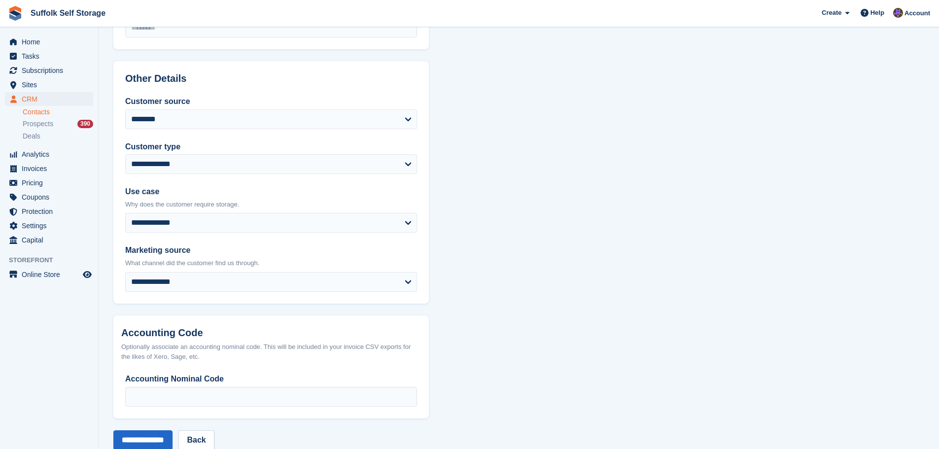
scroll to position [391, 0]
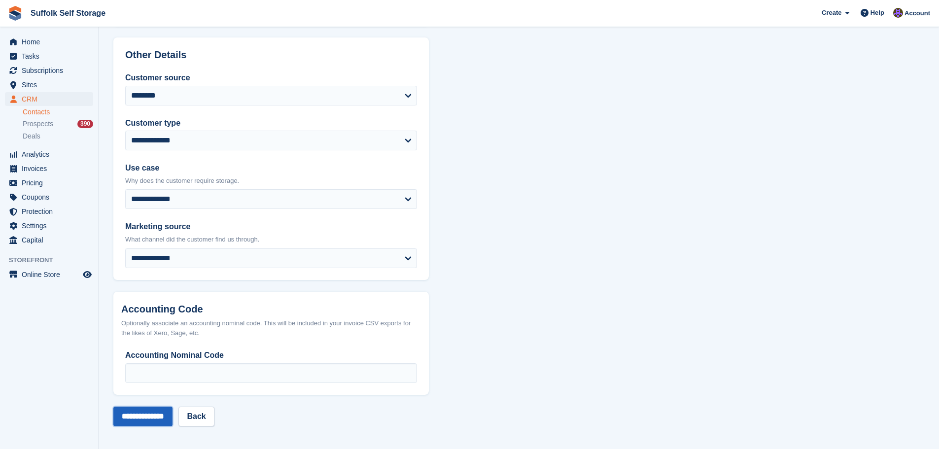
click at [159, 419] on input "**********" at bounding box center [142, 417] width 59 height 20
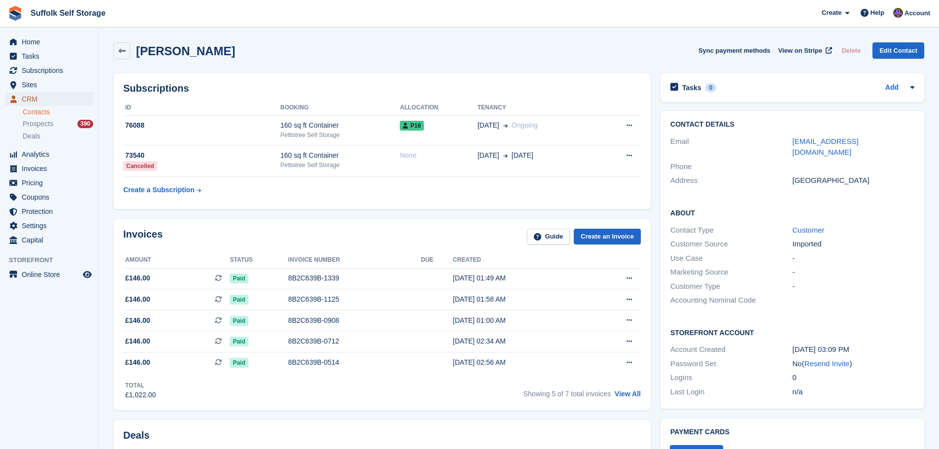
click at [28, 98] on span "CRM" at bounding box center [51, 99] width 59 height 14
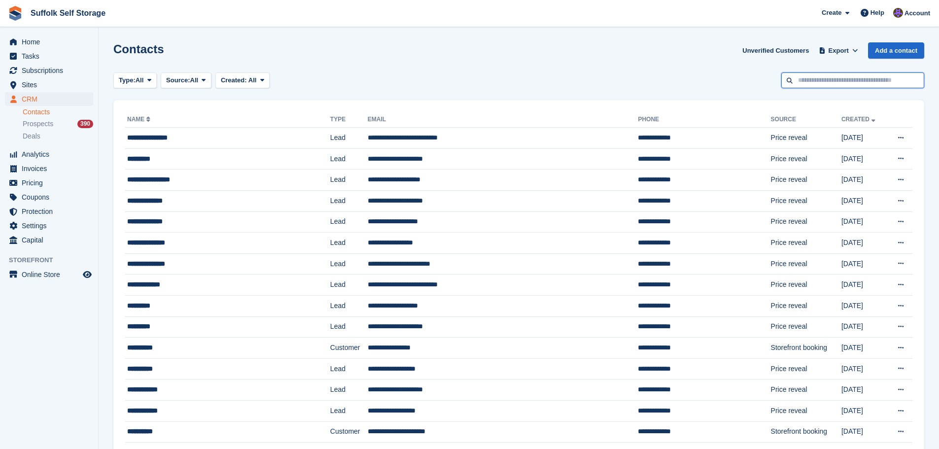
click at [873, 79] on input "text" at bounding box center [853, 80] width 143 height 16
type input "****"
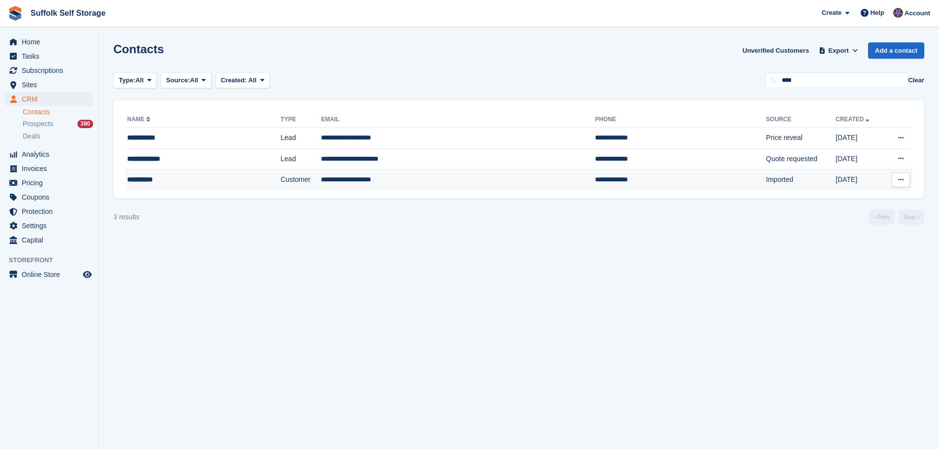
click at [339, 178] on td "**********" at bounding box center [458, 180] width 274 height 21
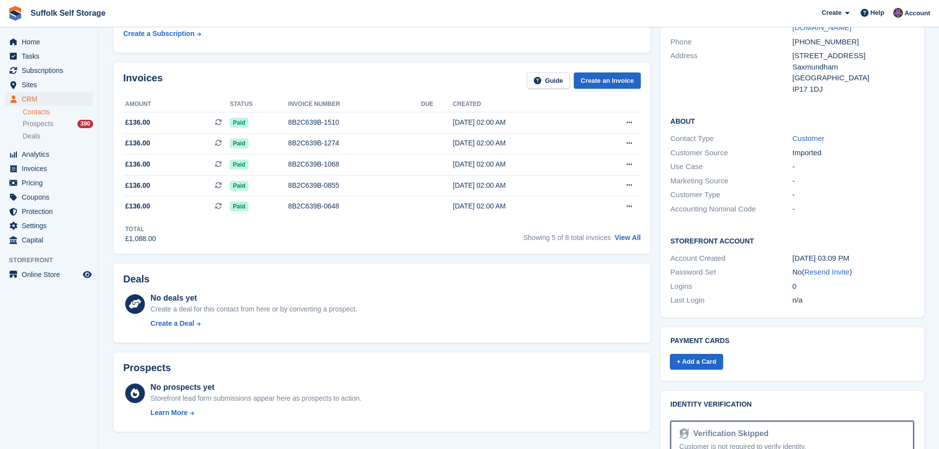
scroll to position [148, 0]
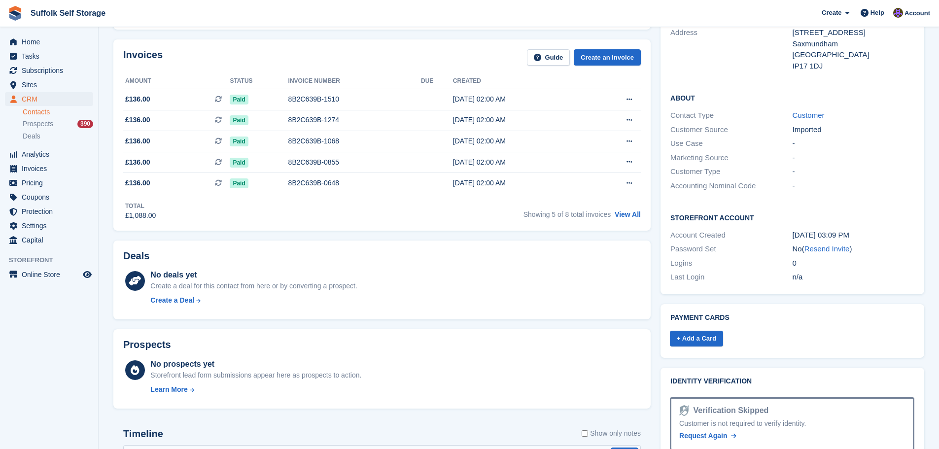
drag, startPoint x: 821, startPoint y: 239, endPoint x: 521, endPoint y: 27, distance: 367.9
click at [821, 245] on link "Resend Invite" at bounding box center [827, 249] width 45 height 8
click at [626, 216] on link "View All" at bounding box center [628, 215] width 26 height 8
